Goal: Information Seeking & Learning: Learn about a topic

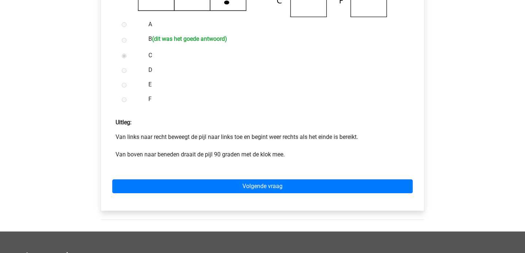
scroll to position [275, 0]
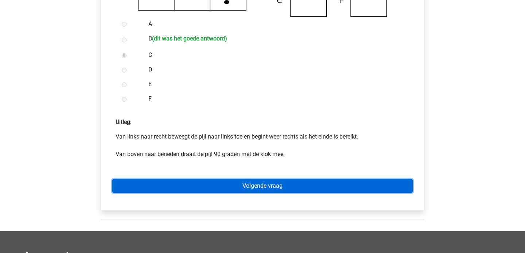
click at [269, 186] on link "Volgende vraag" at bounding box center [262, 186] width 300 height 14
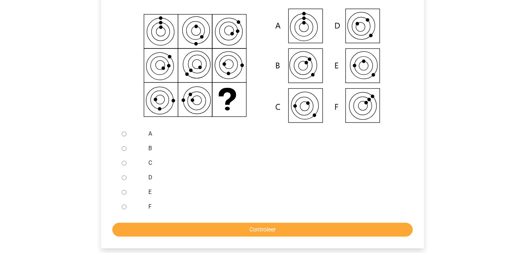
scroll to position [169, 0]
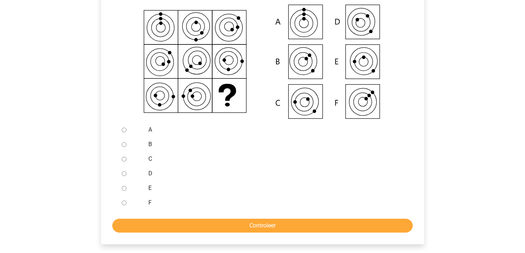
click at [135, 203] on div at bounding box center [131, 202] width 24 height 15
click at [128, 203] on div at bounding box center [131, 202] width 24 height 15
click at [125, 203] on input "F" at bounding box center [124, 203] width 5 height 5
radio input "true"
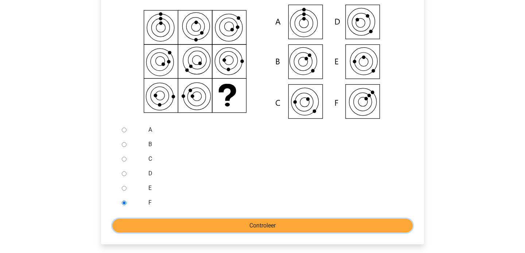
click at [268, 222] on input "Controleer" at bounding box center [262, 226] width 300 height 14
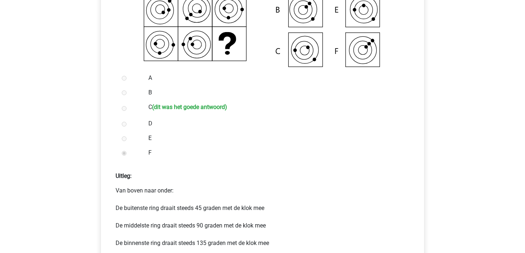
scroll to position [221, 0]
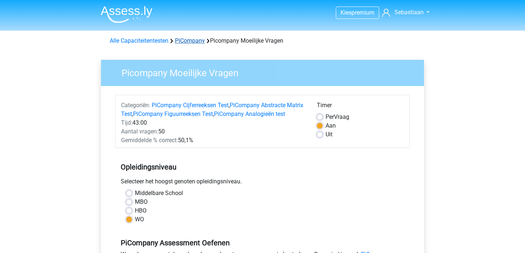
click at [194, 38] on link "PiCompany" at bounding box center [190, 40] width 30 height 7
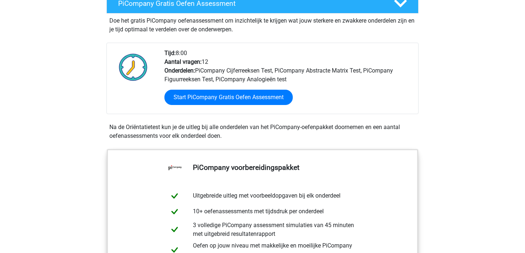
scroll to position [154, 0]
